Goal: Task Accomplishment & Management: Complete application form

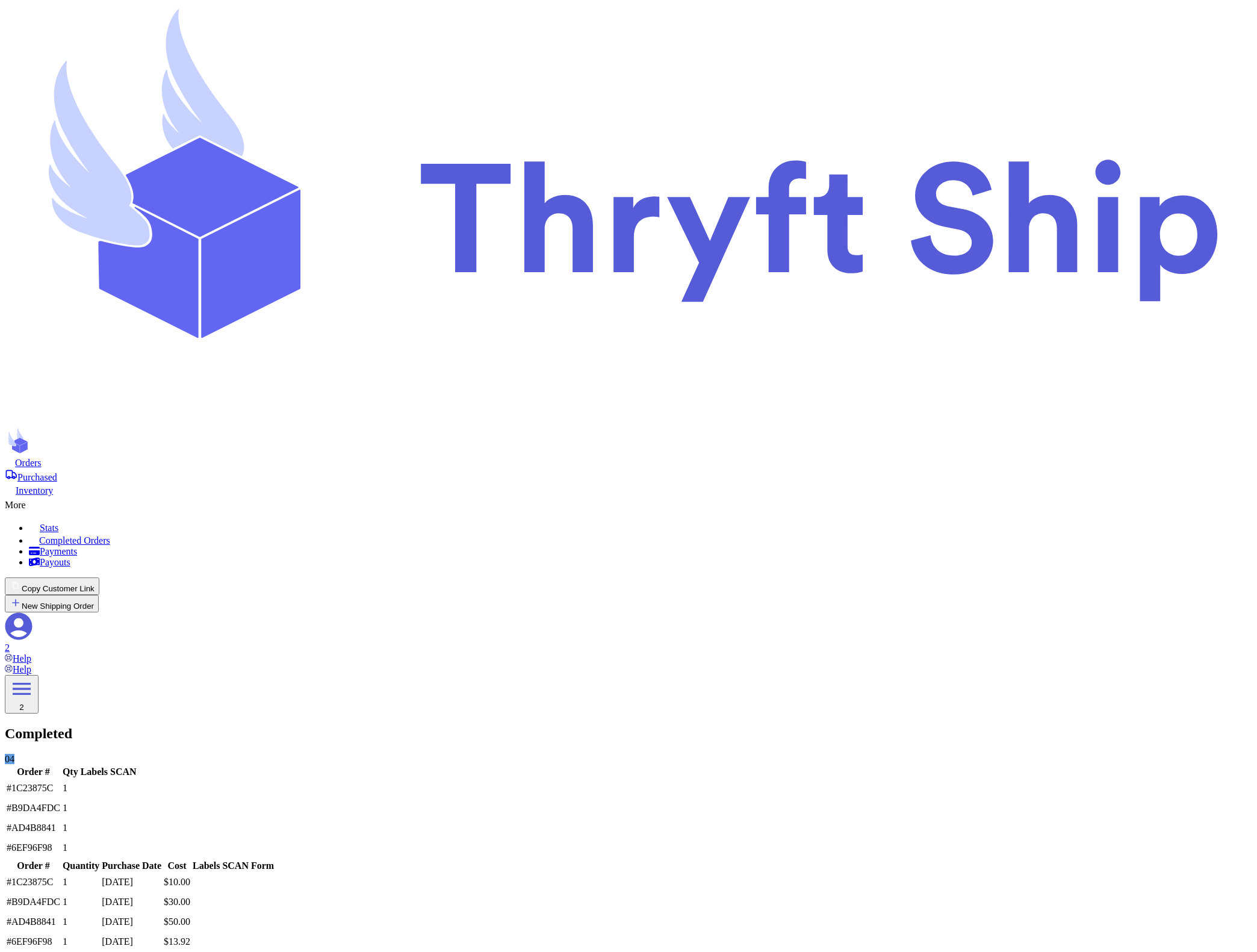
click at [243, 456] on nav "Orders Purchased Inventory More Stats Completed Orders Payments Payouts Copy Cu…" at bounding box center [628, 560] width 1247 height 208
click at [41, 457] on span "Orders" at bounding box center [28, 462] width 27 height 10
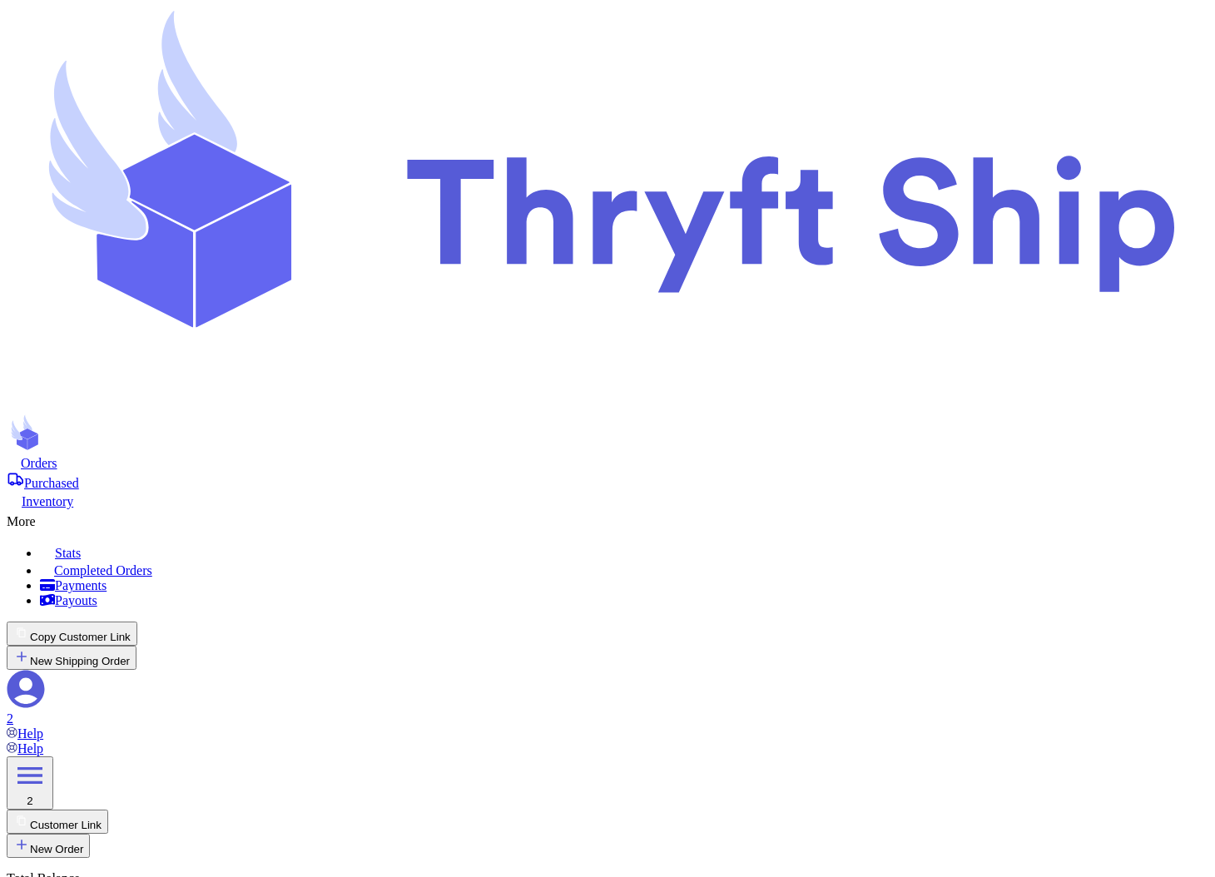
select select "paid"
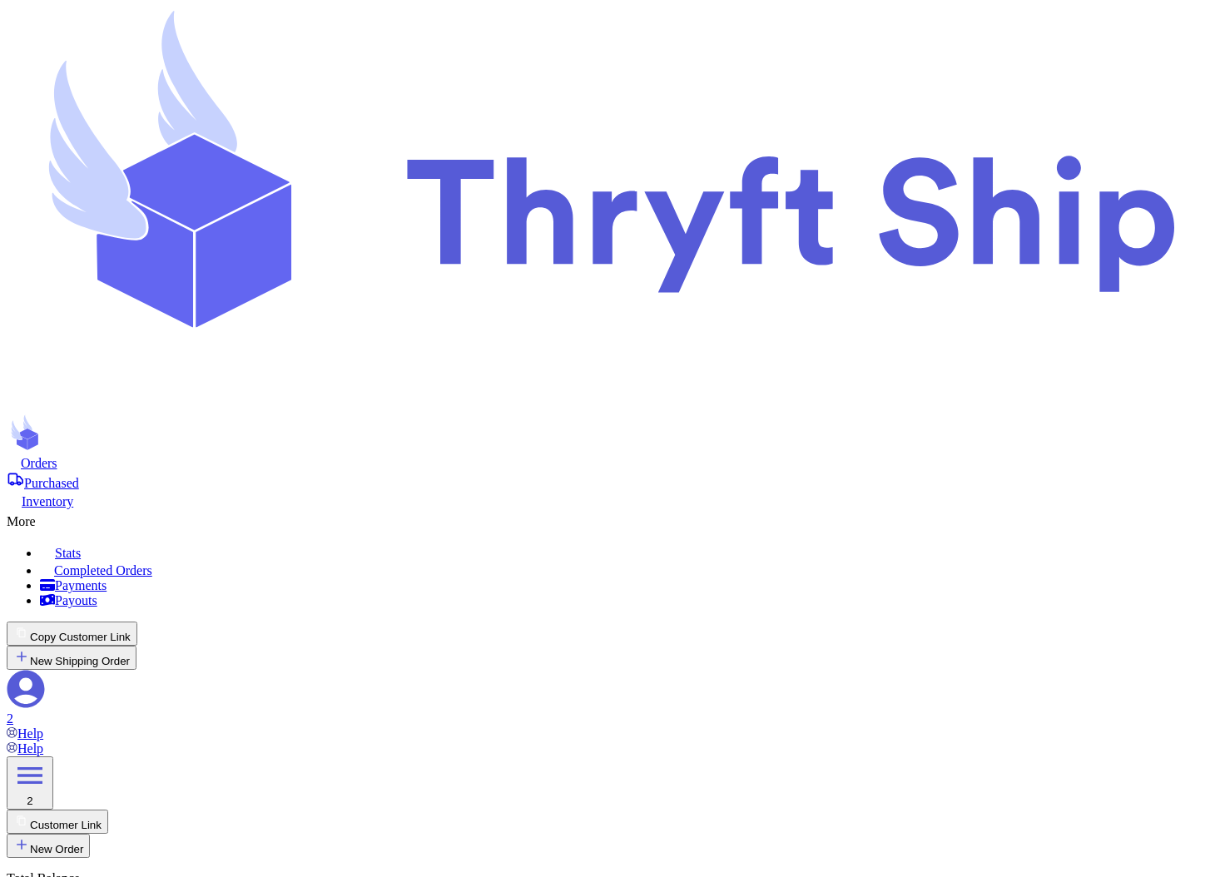
select select "CA"
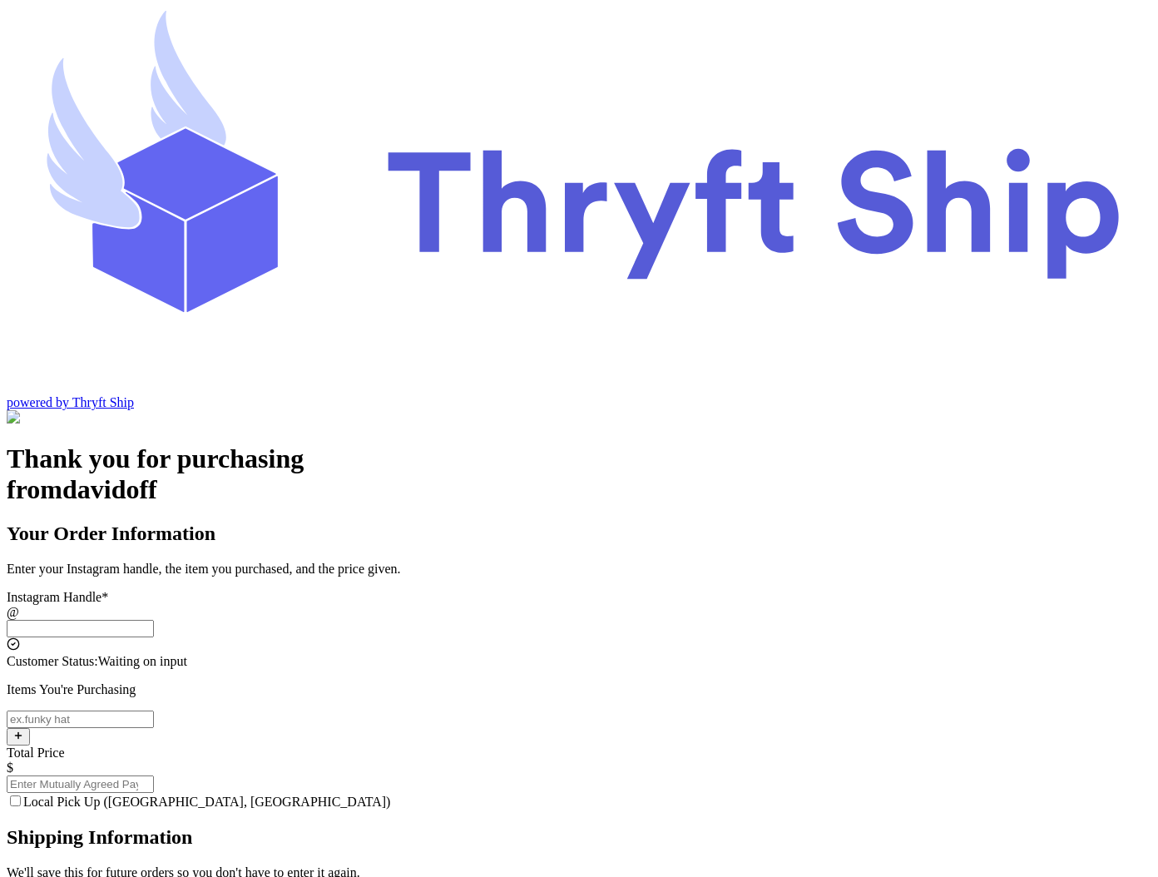
click at [154, 620] on input "Local Pick Up (Stockton, CA)" at bounding box center [80, 628] width 147 height 17
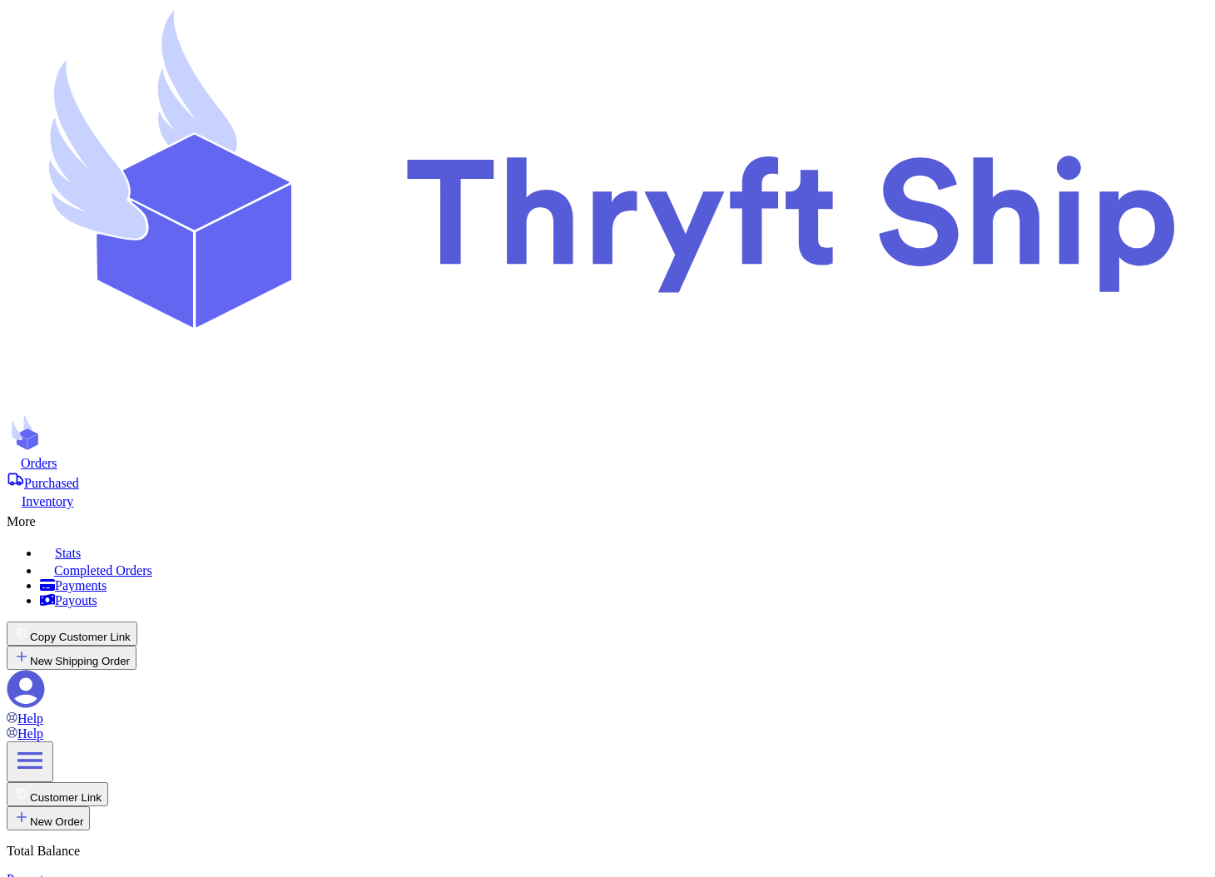
click at [725, 509] on div "More" at bounding box center [608, 519] width 1202 height 20
select select "paid"
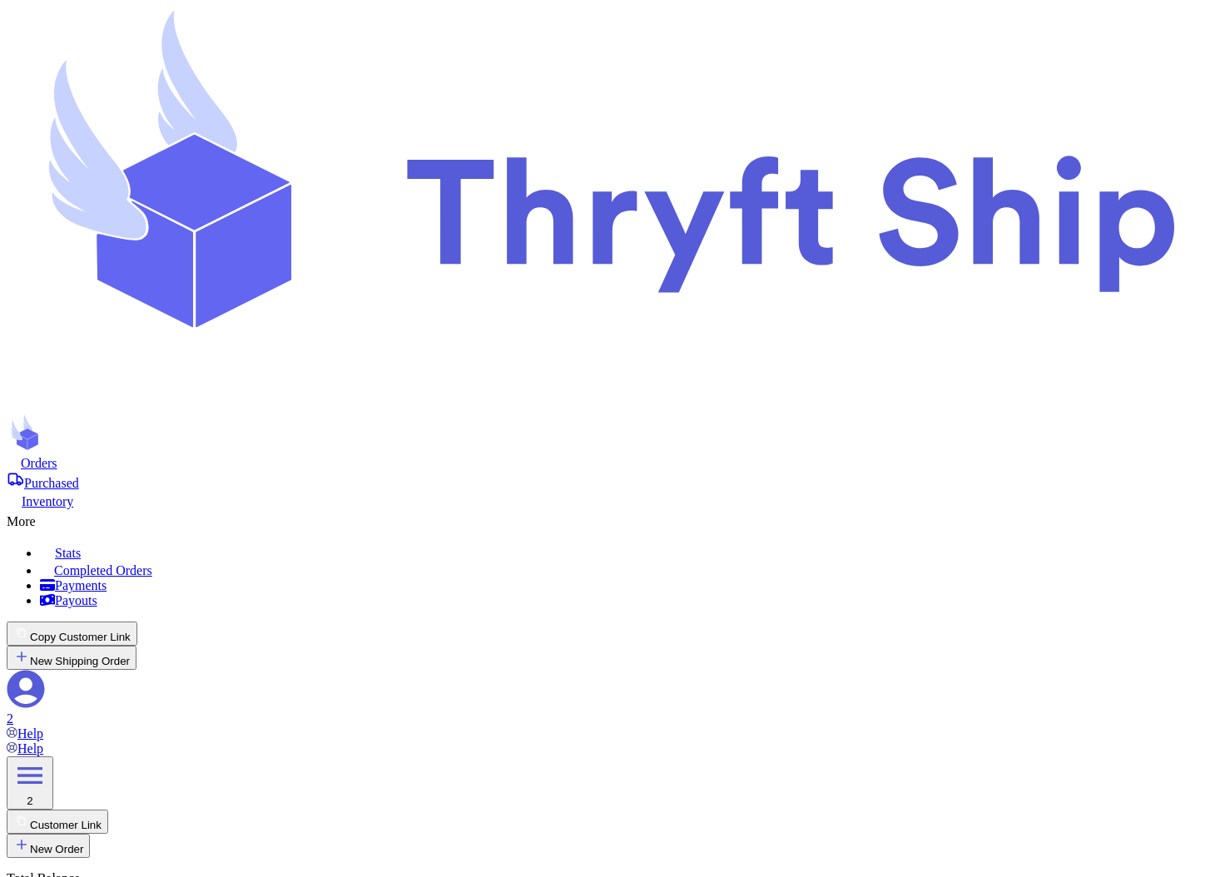
type input "item 1"
type input "100"
drag, startPoint x: 825, startPoint y: 299, endPoint x: 950, endPoint y: 323, distance: 128.0
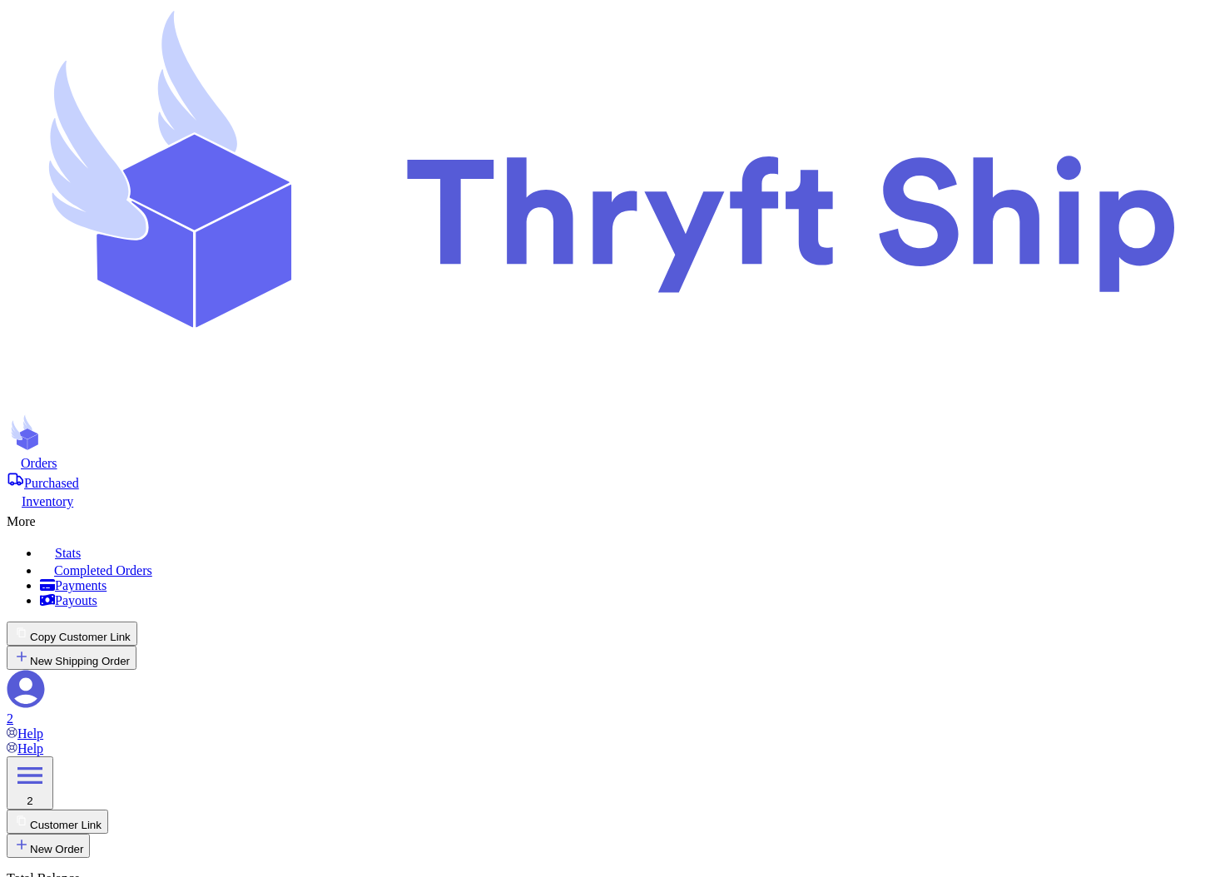
copy p "Choose this option if the customer will pick up their order locally. No shippin…"
drag, startPoint x: 870, startPoint y: 447, endPoint x: 1096, endPoint y: 483, distance: 229.3
copy h2 "Label information will appear here once your customer fills out the link or you…"
